Goal: Information Seeking & Learning: Check status

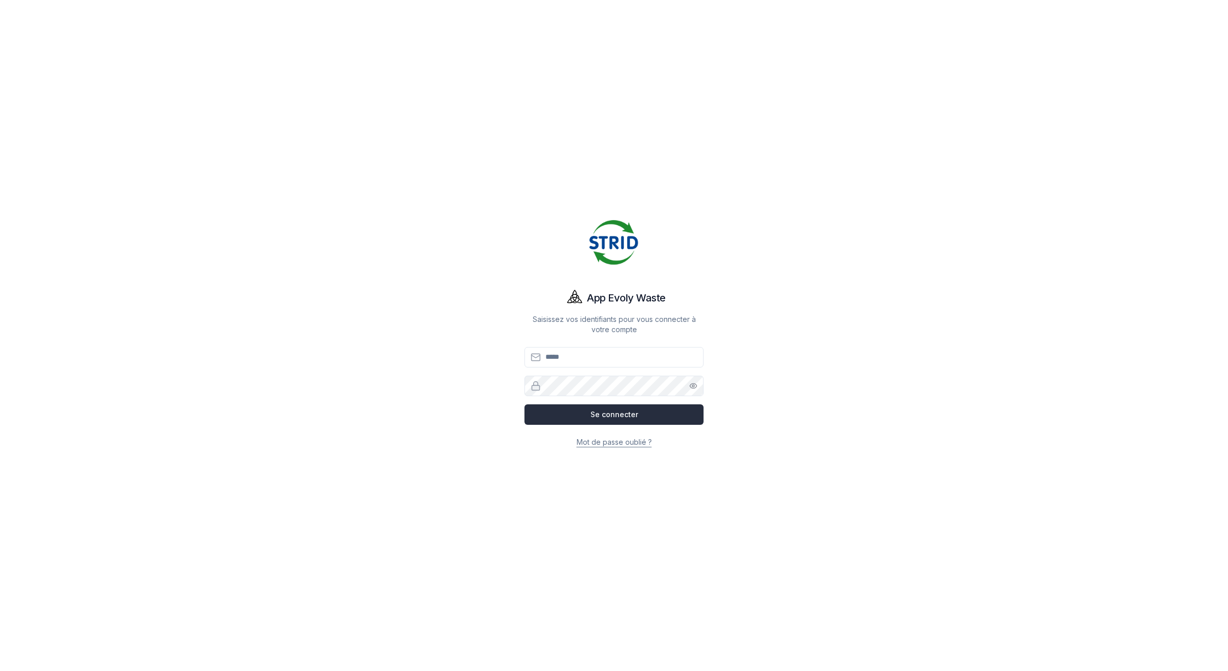
type input "**********"
click at [625, 413] on button "Se connecter" at bounding box center [614, 414] width 179 height 20
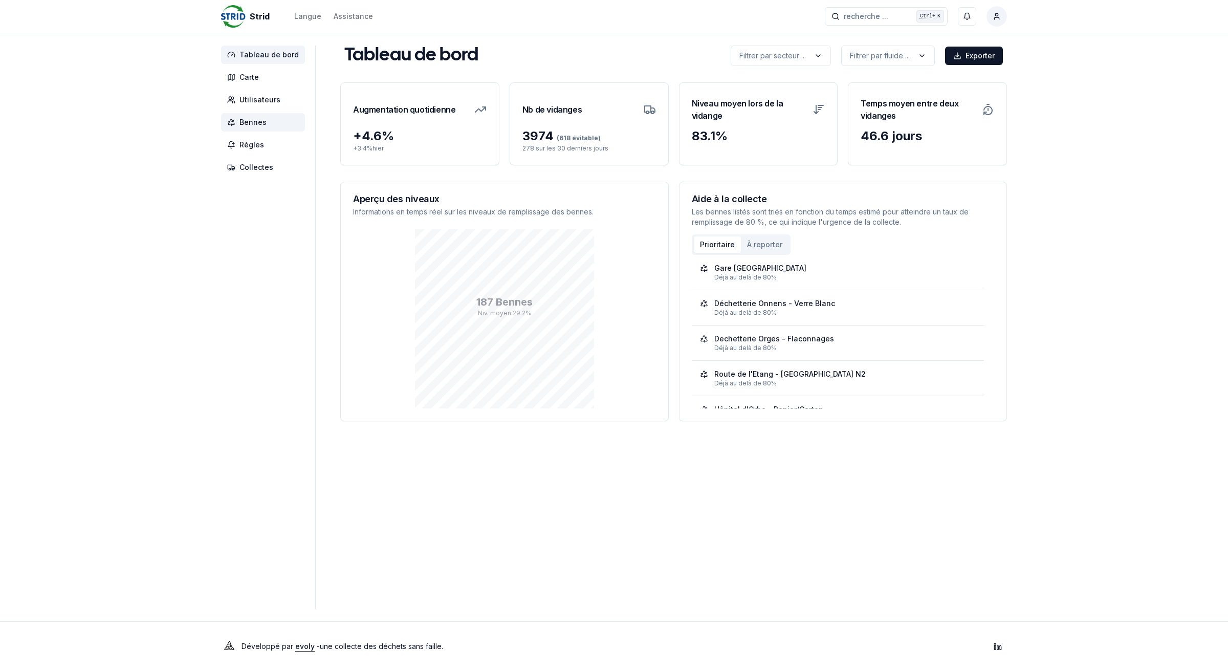
click at [271, 126] on span "Bennes" at bounding box center [263, 122] width 84 height 18
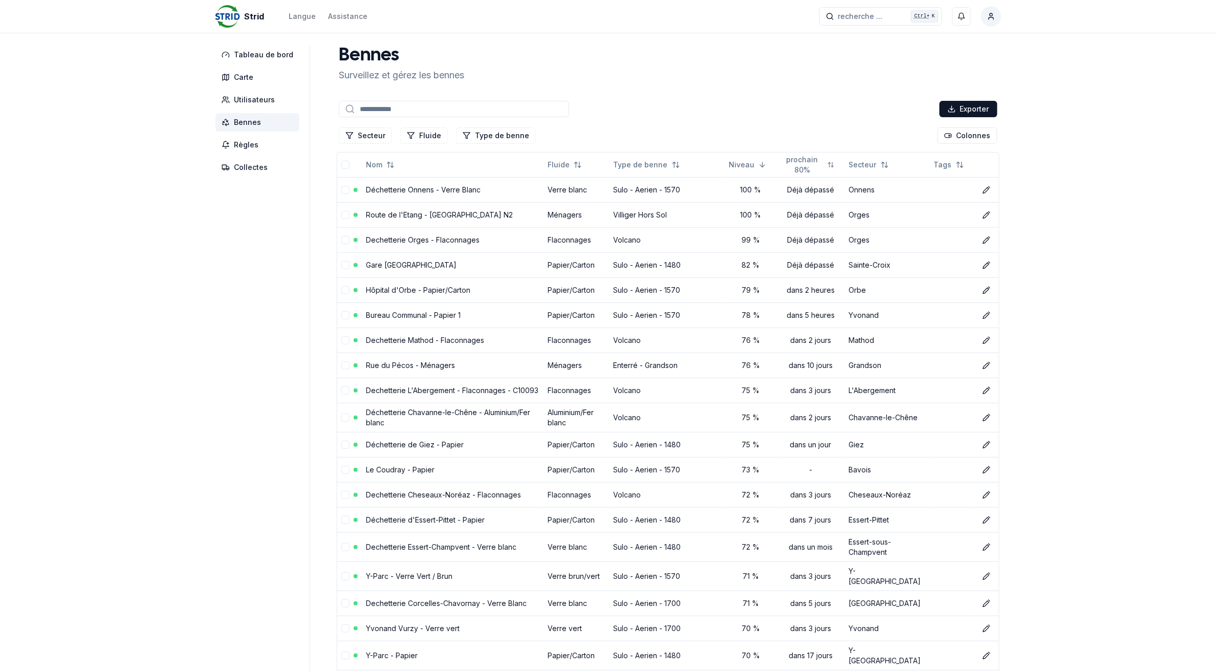
click at [412, 110] on input at bounding box center [454, 109] width 230 height 16
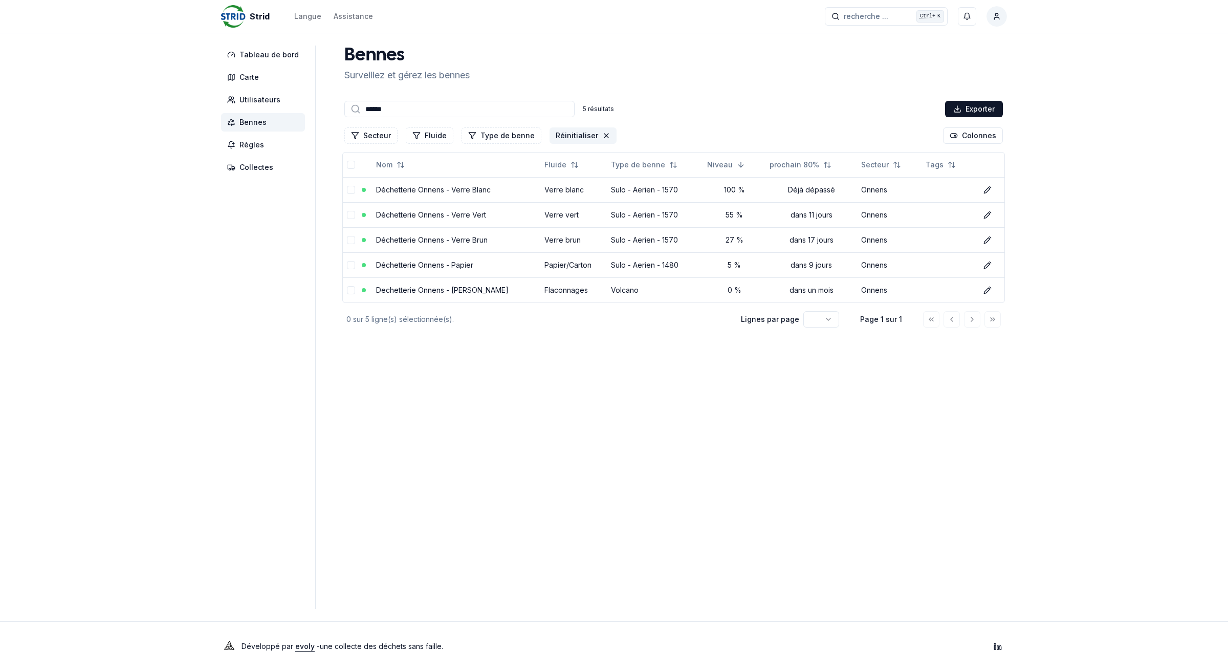
type input "******"
click at [575, 134] on button "Réinitialiser" at bounding box center [583, 135] width 67 height 16
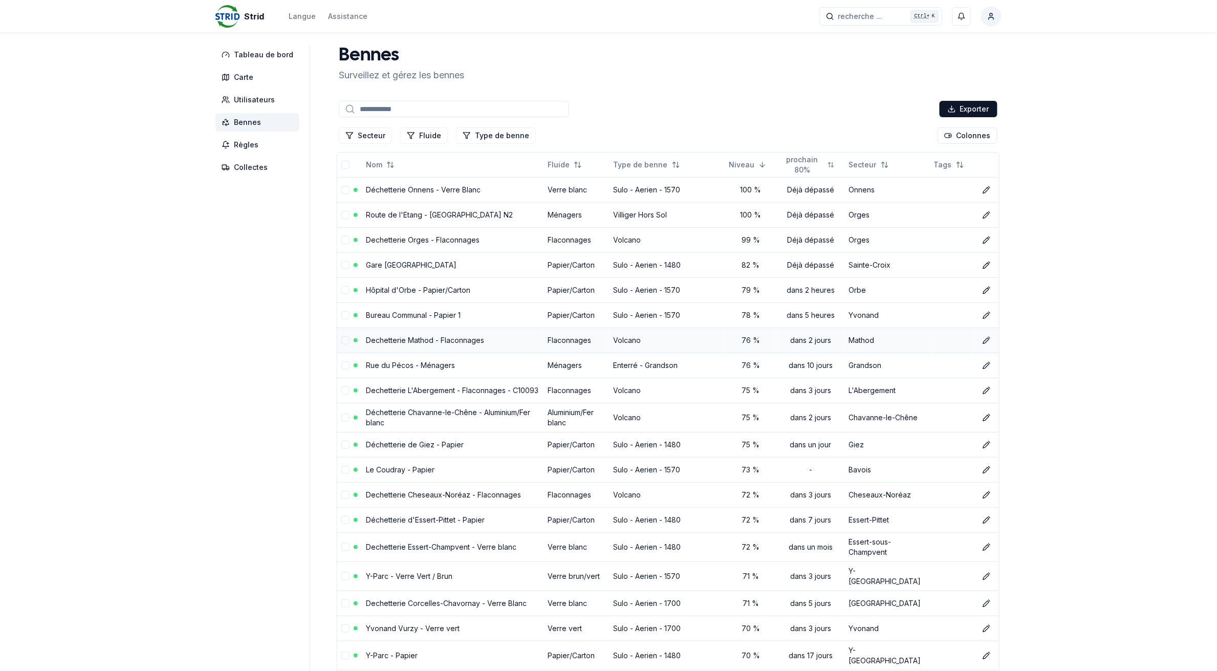
click at [415, 341] on link "Dechetterie Mathod - Flaconnages" at bounding box center [425, 340] width 118 height 9
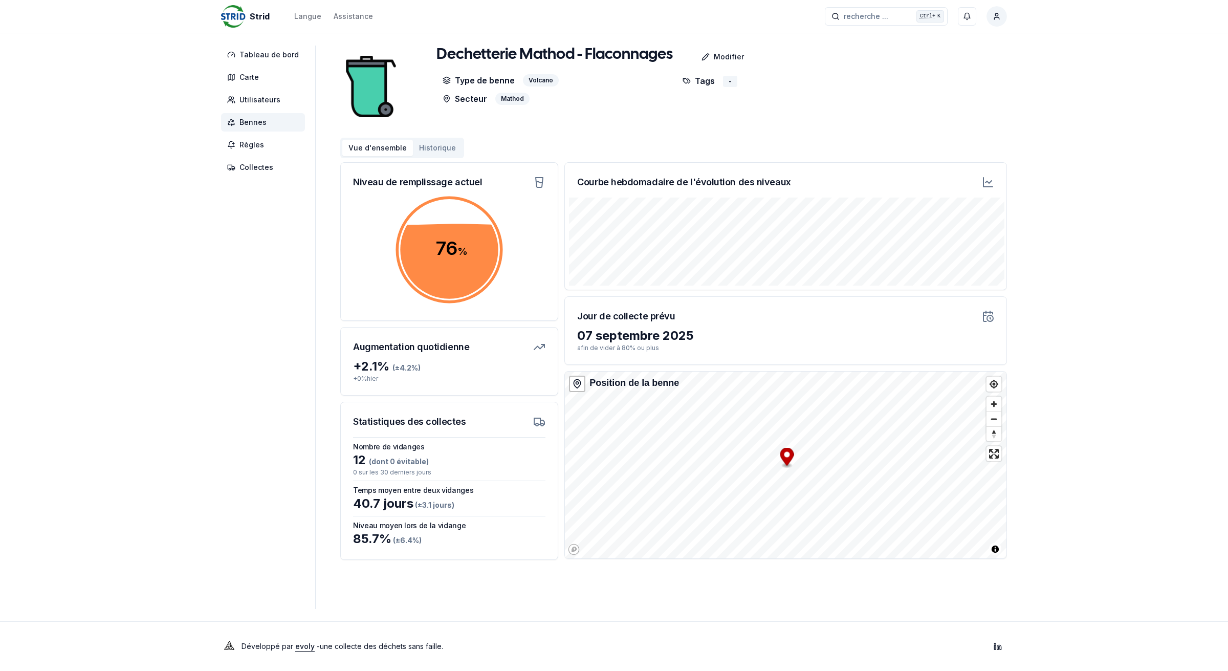
drag, startPoint x: 265, startPoint y: 124, endPoint x: 368, endPoint y: 205, distance: 131.6
click at [265, 124] on span "Bennes" at bounding box center [252, 122] width 27 height 10
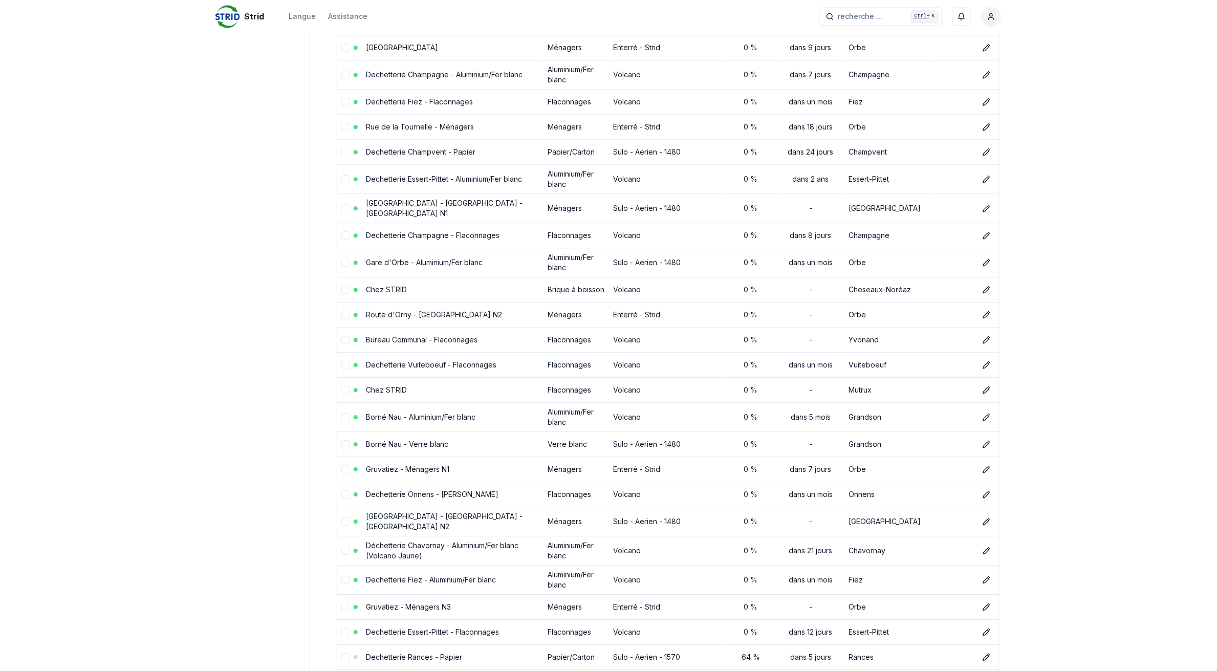
scroll to position [4465, 0]
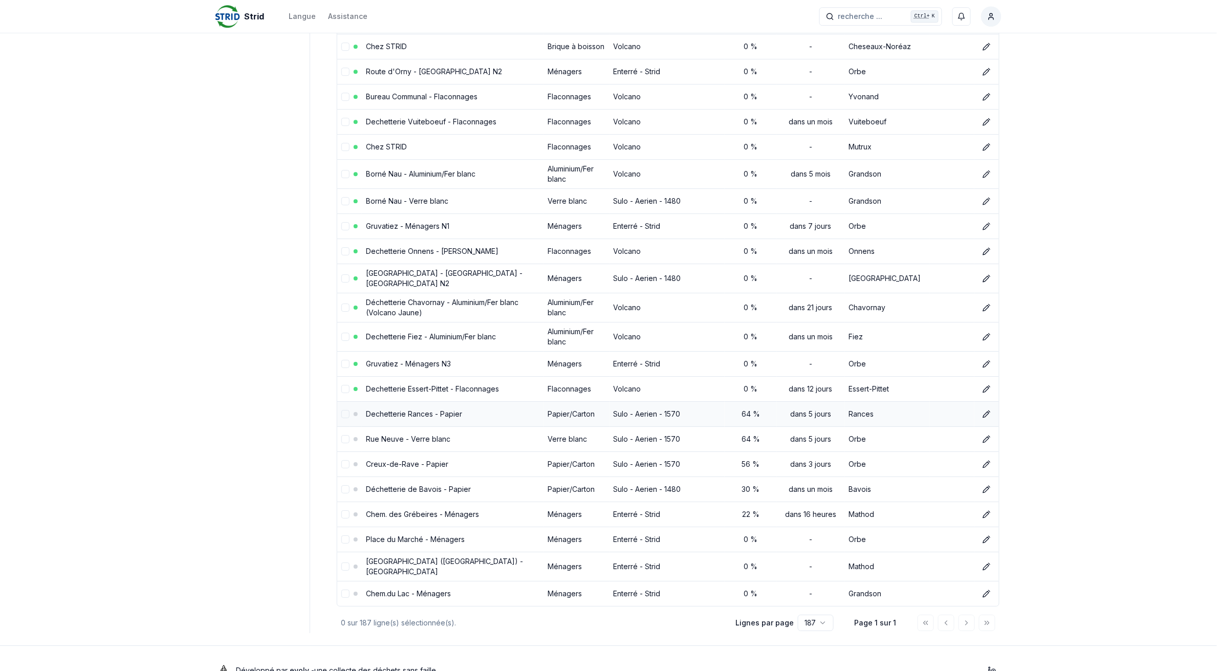
click at [452, 409] on link "Dechetterie Rances - Papier" at bounding box center [414, 413] width 96 height 9
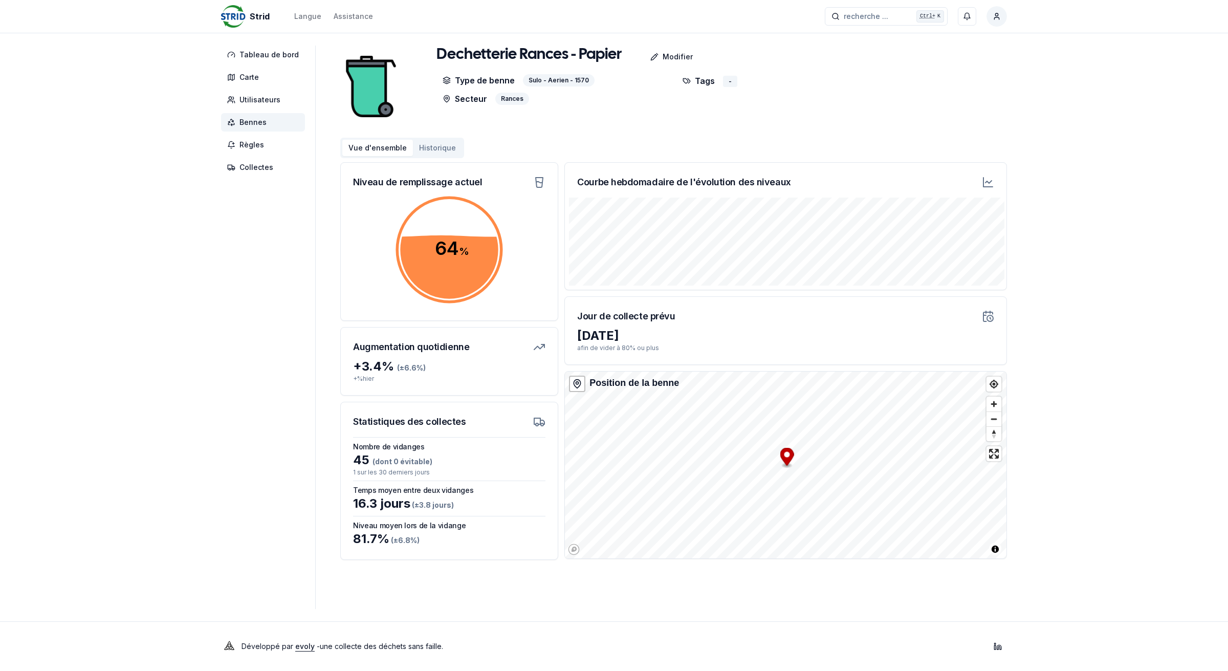
click at [424, 146] on button "Historique" at bounding box center [437, 148] width 49 height 16
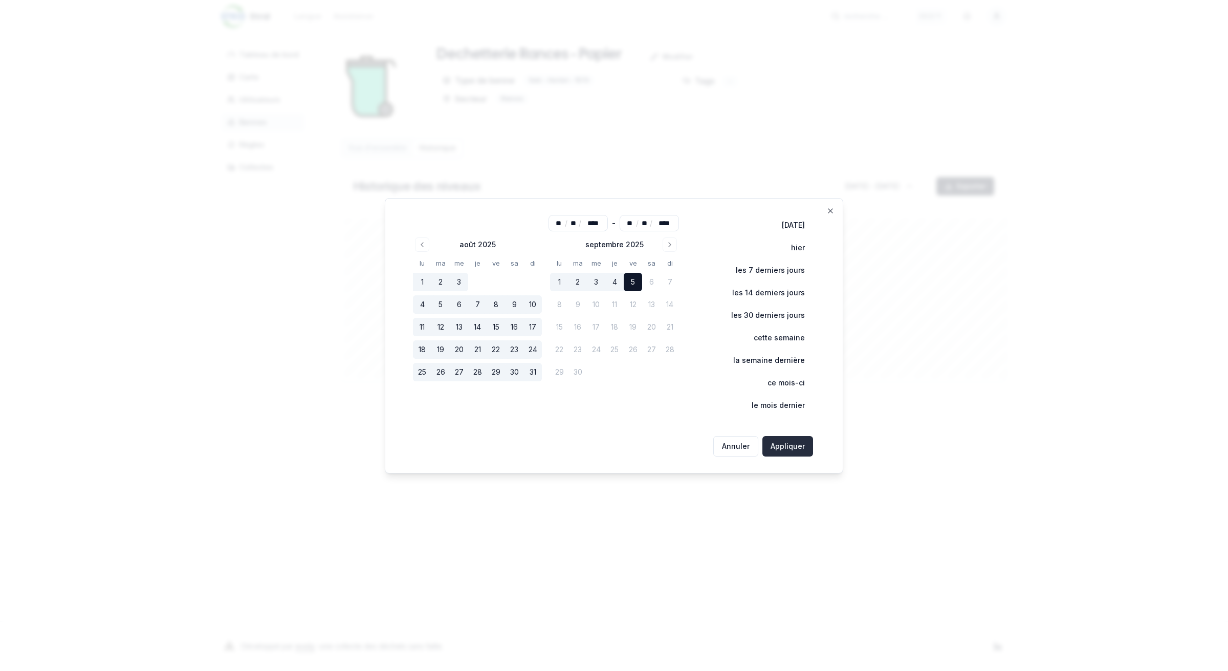
click at [795, 449] on button "Appliquer" at bounding box center [787, 446] width 51 height 20
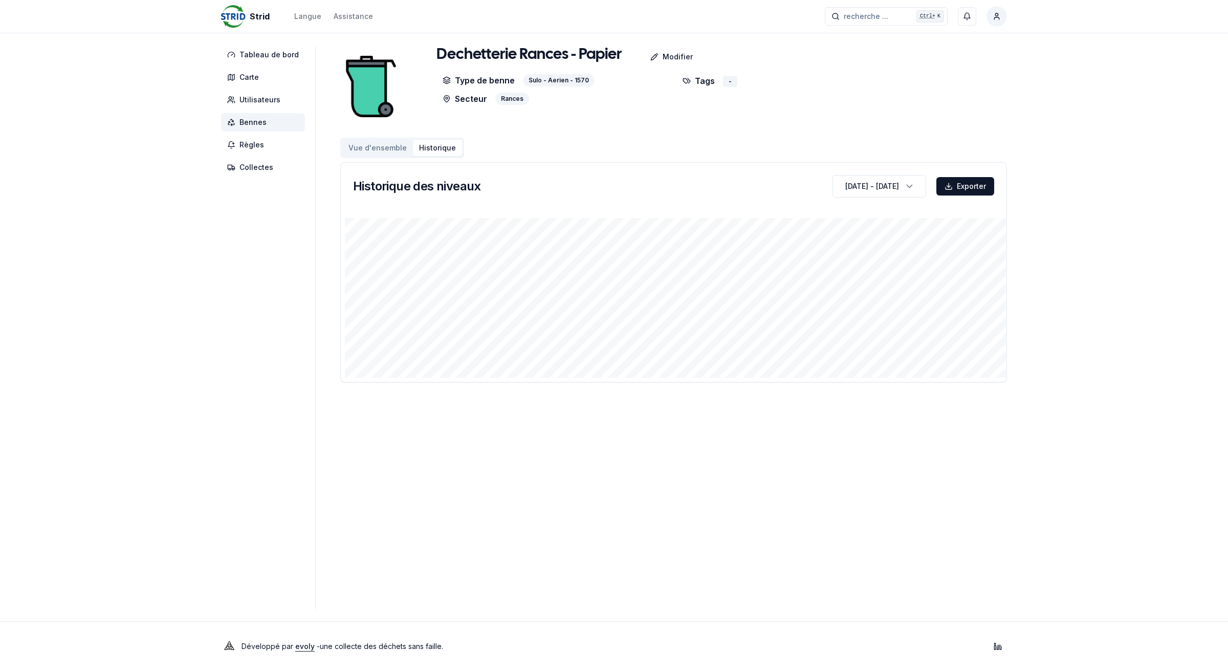
click at [260, 124] on span "Bennes" at bounding box center [252, 122] width 27 height 10
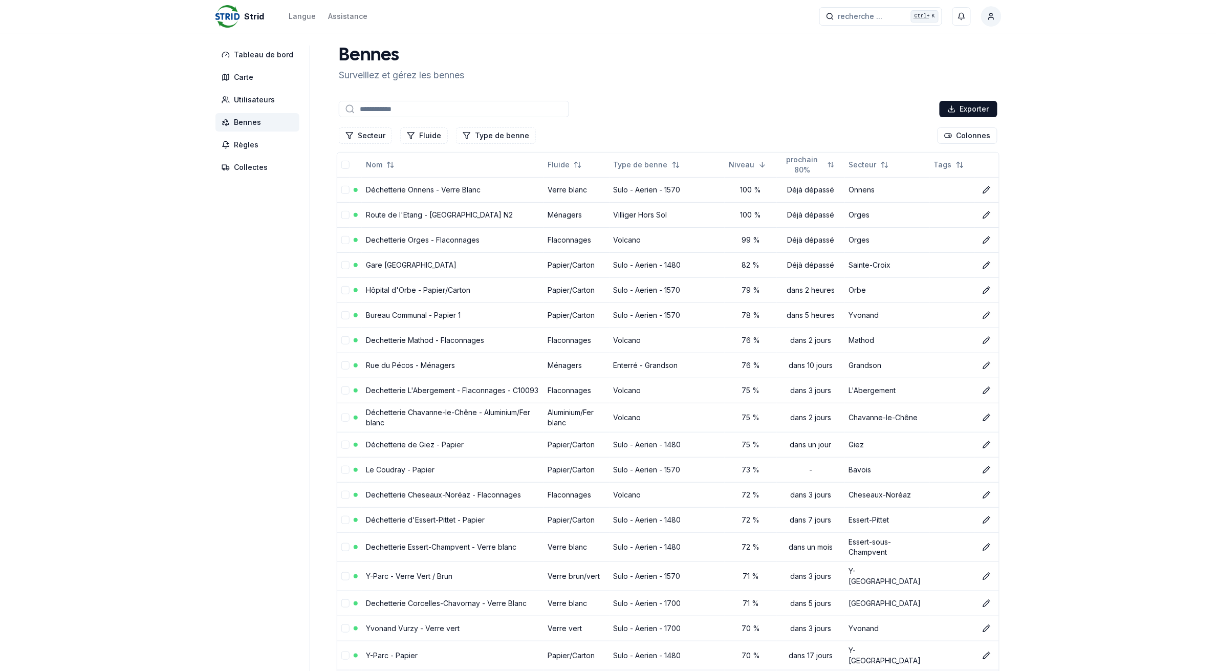
click at [497, 112] on input at bounding box center [454, 109] width 230 height 16
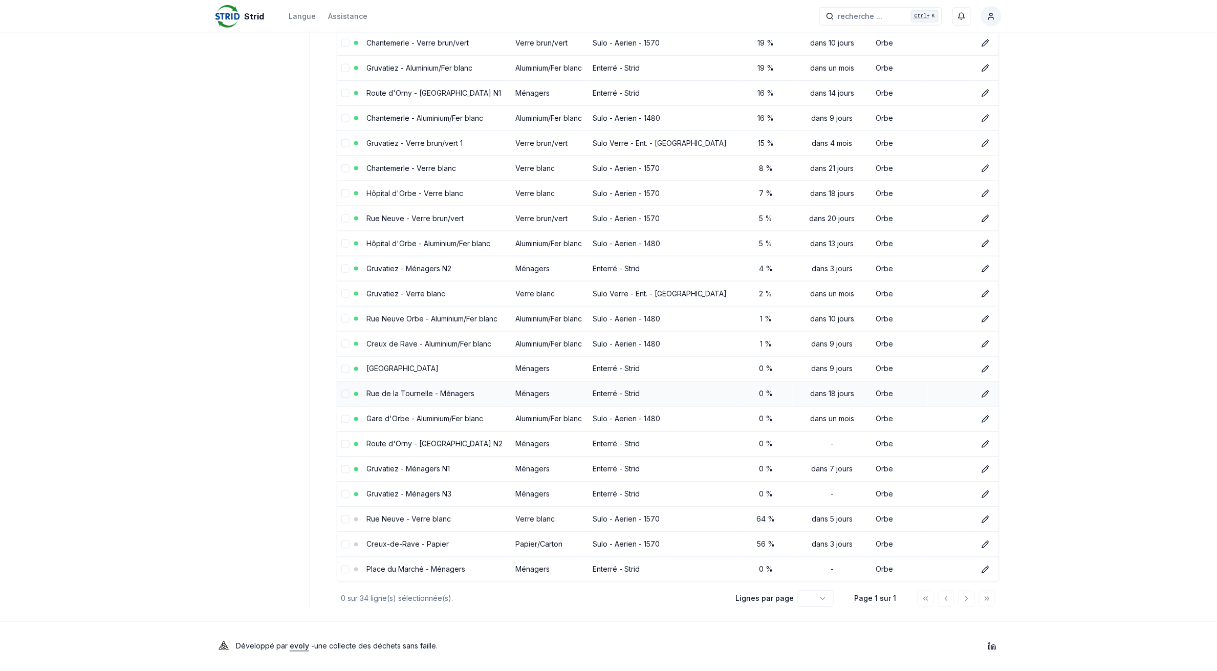
scroll to position [451, 0]
type input "****"
click at [395, 542] on link "Creux-de-Rave - Papier" at bounding box center [408, 544] width 82 height 9
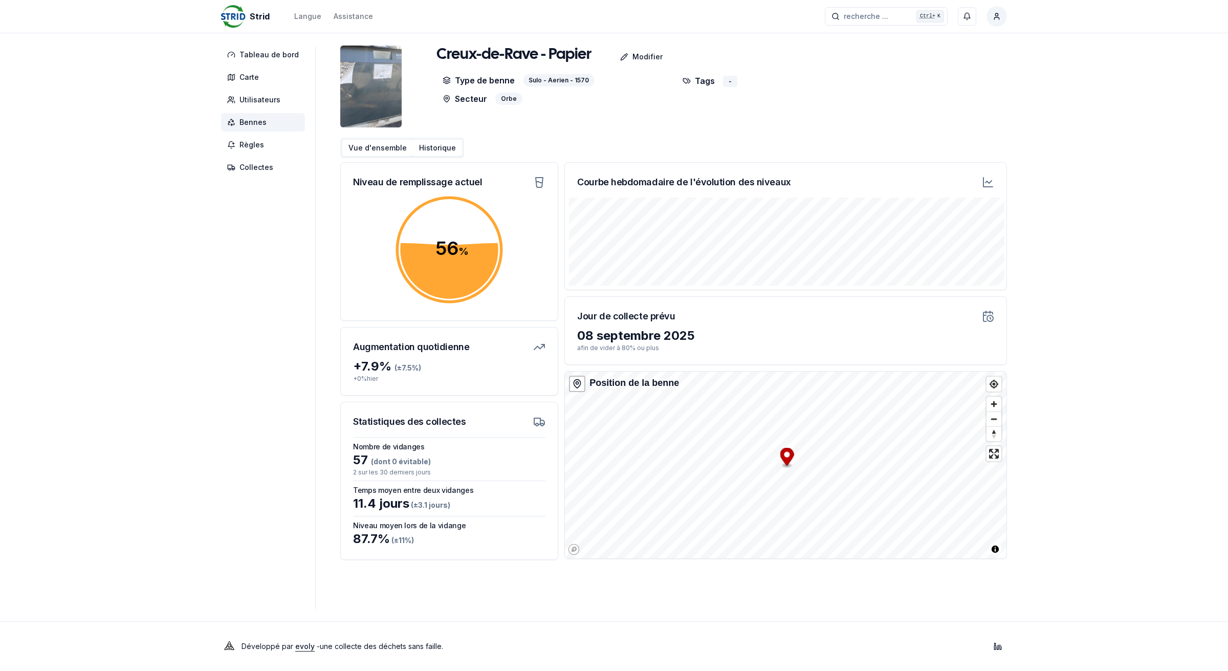
click at [433, 145] on button "Historique" at bounding box center [437, 148] width 49 height 16
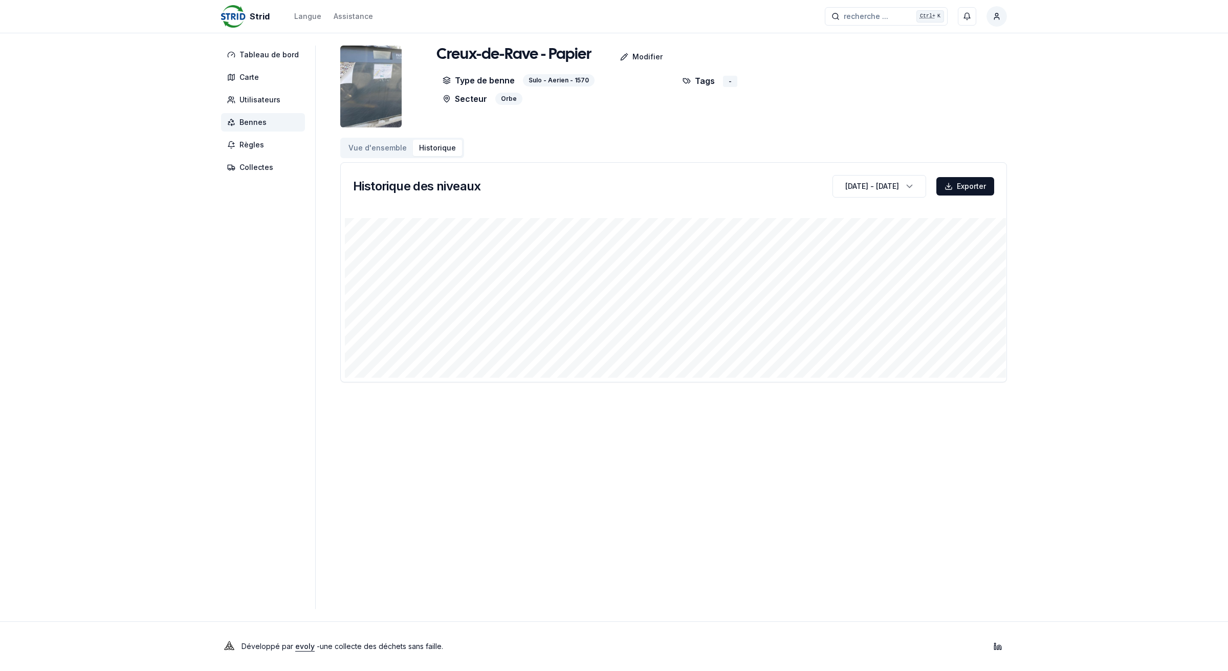
click at [233, 119] on icon at bounding box center [231, 122] width 8 height 8
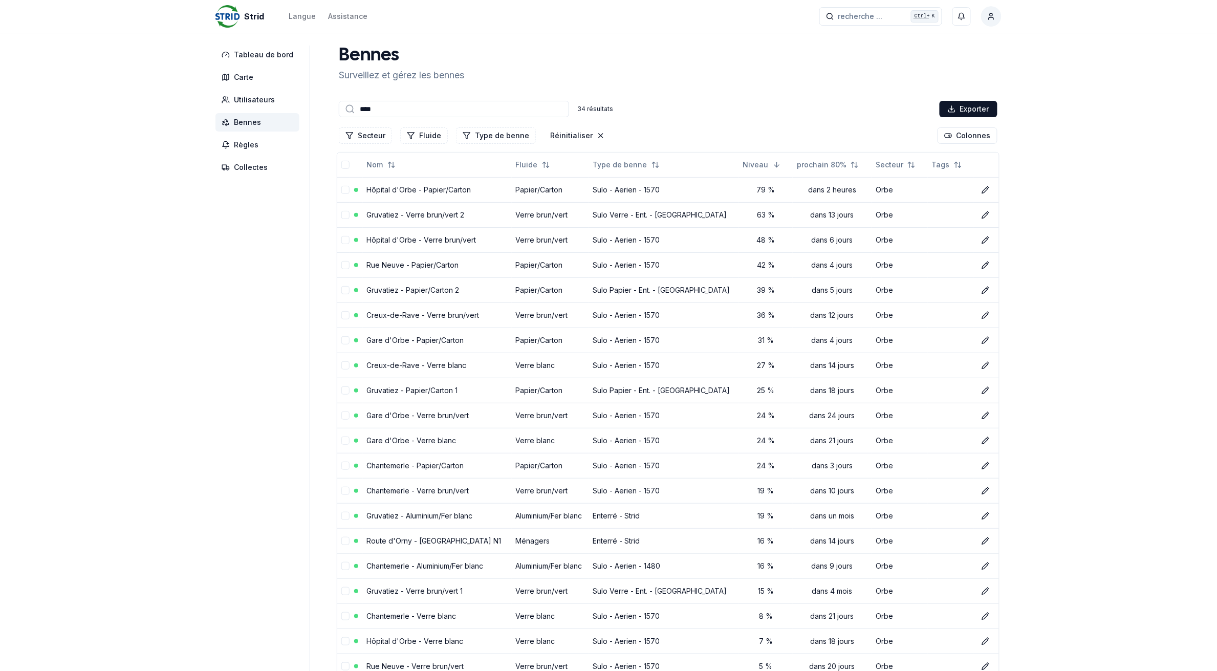
scroll to position [451, 0]
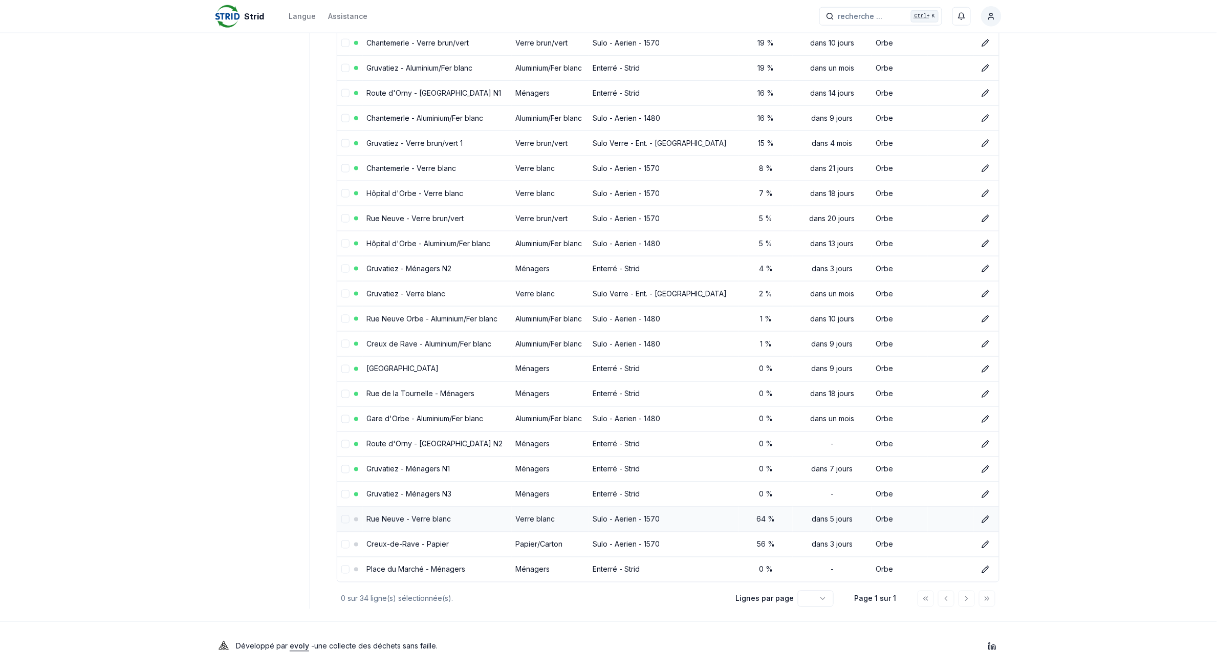
click at [418, 519] on link "Rue Neuve - Verre blanc" at bounding box center [409, 519] width 84 height 9
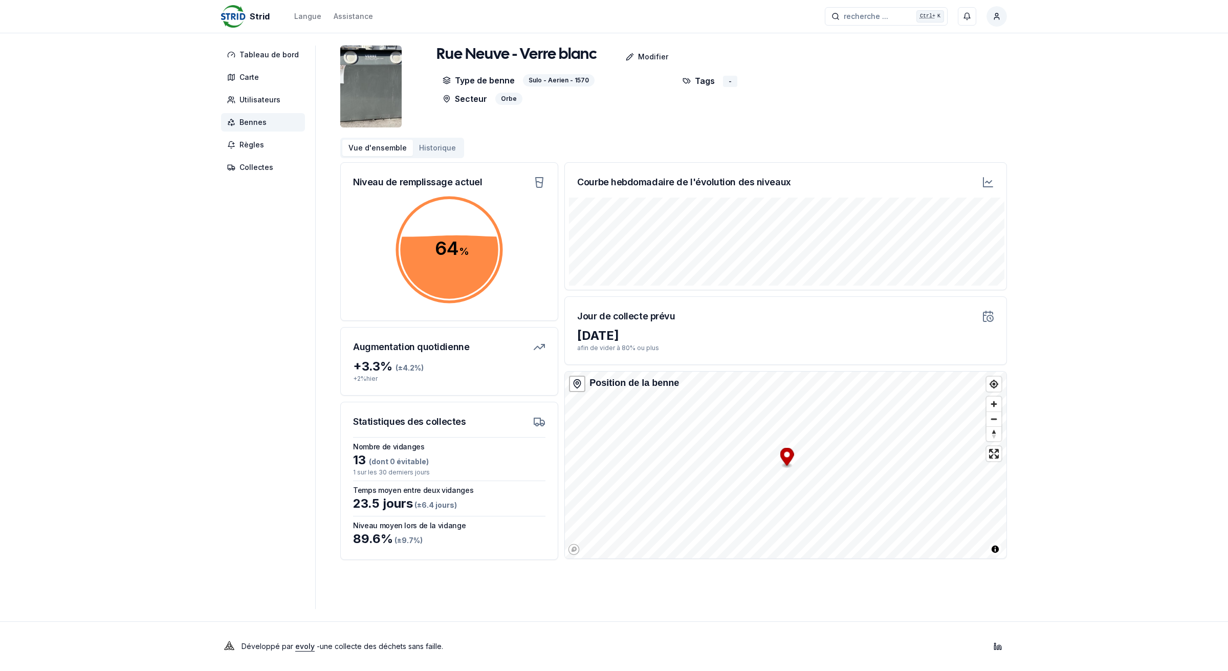
click at [994, 21] on html "Strid Langue Assistance recherche ... recherche ... Ctrl+ K [PERSON_NAME] Table…" at bounding box center [614, 335] width 1228 height 671
click at [935, 110] on div "Se déconnecter" at bounding box center [948, 110] width 111 height 16
